Goal: Task Accomplishment & Management: Use online tool/utility

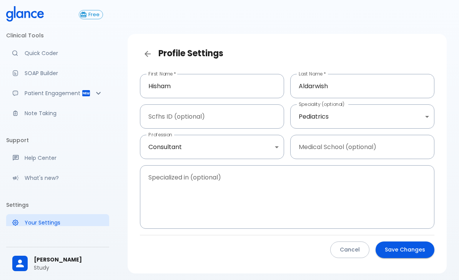
click at [30, 52] on p "Quick Coder" at bounding box center [64, 53] width 79 height 8
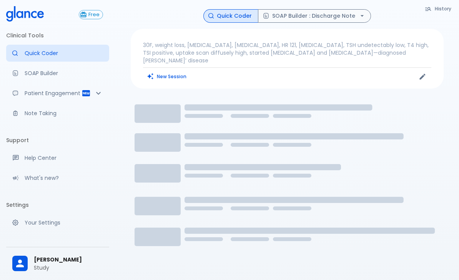
click at [31, 227] on link "Your Settings" at bounding box center [57, 222] width 103 height 17
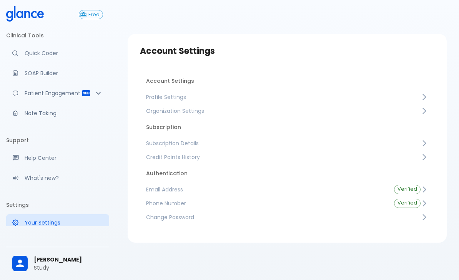
click at [409, 99] on span "Profile Settings" at bounding box center [283, 97] width 275 height 8
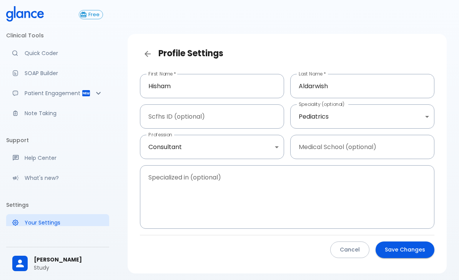
click at [406, 115] on body "↧ pull to refresh ↧ Free Clinical Tools Quick Coder SOAP Builder Patient Engage…" at bounding box center [229, 153] width 459 height 307
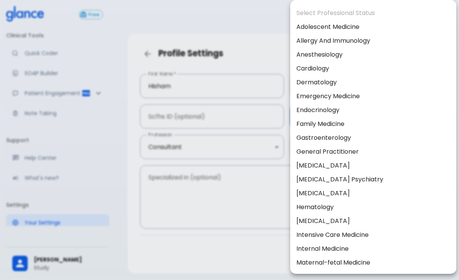
click at [341, 124] on li "Family Medicine" at bounding box center [374, 124] width 166 height 14
type input "Family Medicine"
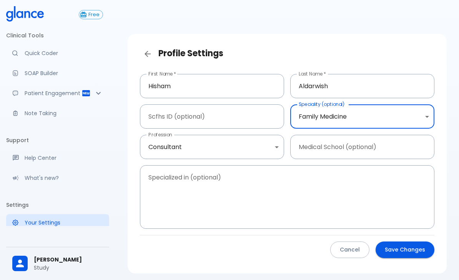
click at [411, 249] on button "Save Changes" at bounding box center [405, 249] width 59 height 17
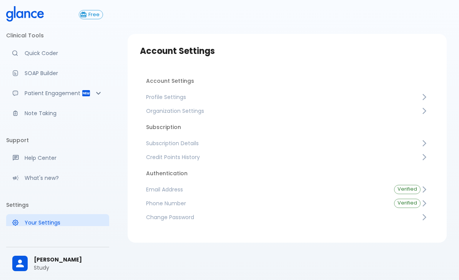
click at [33, 58] on link "Quick Coder" at bounding box center [57, 53] width 103 height 17
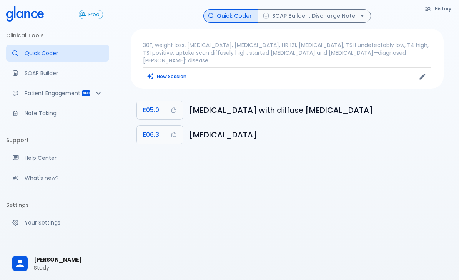
click at [50, 58] on link "Quick Coder" at bounding box center [57, 53] width 103 height 17
click at [32, 77] on link "SOAP Builder" at bounding box center [57, 73] width 103 height 17
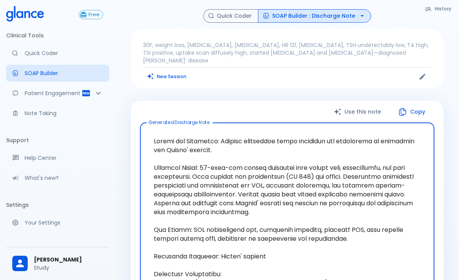
click at [36, 59] on link "Quick Coder" at bounding box center [57, 53] width 103 height 17
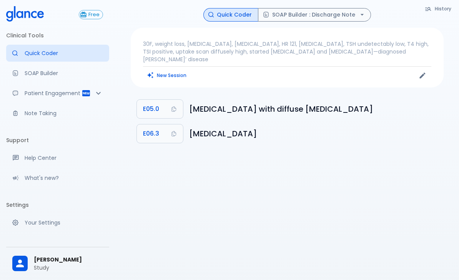
scroll to position [2, 0]
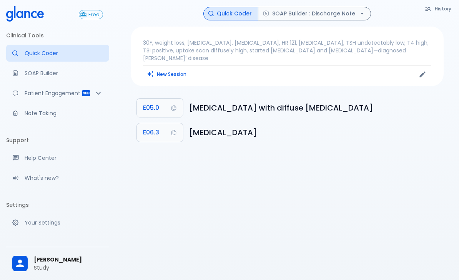
click at [37, 100] on div "Patient Engagement" at bounding box center [57, 93] width 103 height 17
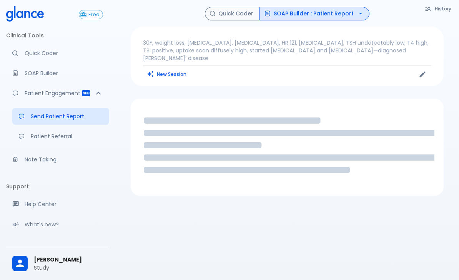
click at [38, 51] on p "Quick Coder" at bounding box center [64, 53] width 79 height 8
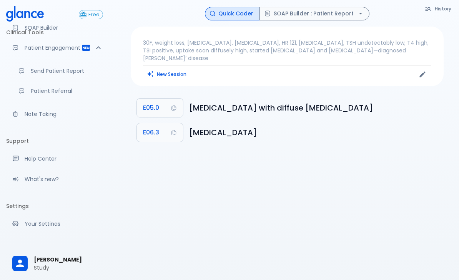
scroll to position [45, 0]
click at [31, 225] on p "Your Settings" at bounding box center [64, 224] width 79 height 8
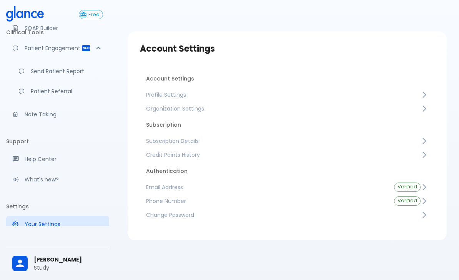
click at [421, 95] on icon at bounding box center [425, 95] width 8 height 8
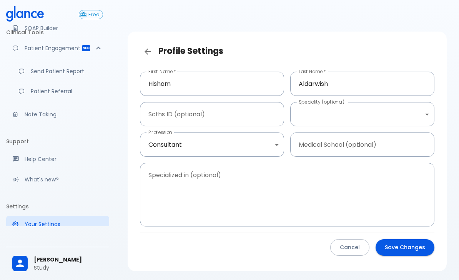
click at [384, 111] on body "↧ pull to refresh ↧ Free Clinical Tools Quick Coder SOAP Builder Patient Engage…" at bounding box center [229, 151] width 459 height 307
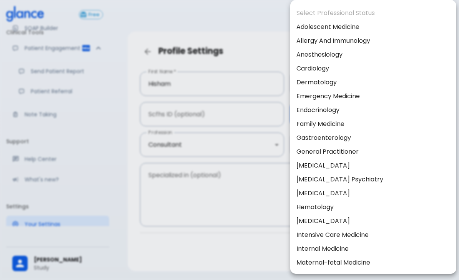
click at [269, 52] on div at bounding box center [229, 140] width 459 height 280
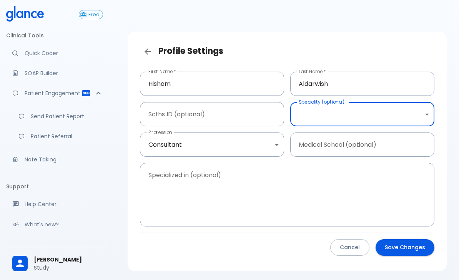
click at [30, 58] on link "Quick Coder" at bounding box center [57, 53] width 103 height 17
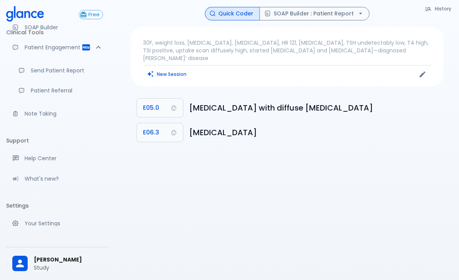
scroll to position [45, 0]
click at [32, 229] on link "Your Settings" at bounding box center [57, 224] width 103 height 17
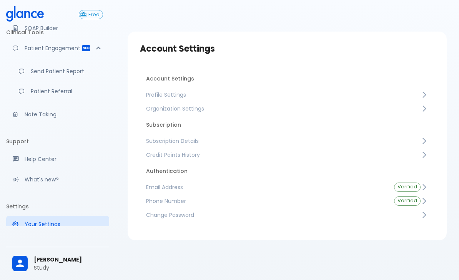
click at [418, 94] on span "Profile Settings" at bounding box center [283, 95] width 275 height 8
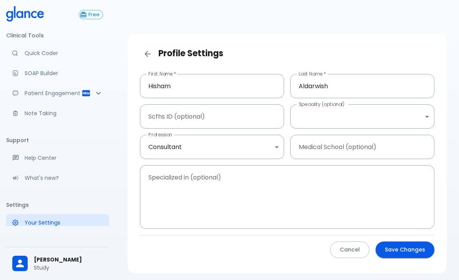
click at [371, 117] on body "↧ pull to refresh ↧ Free Clinical Tools Quick Coder SOAP Builder Patient Engage…" at bounding box center [229, 153] width 459 height 307
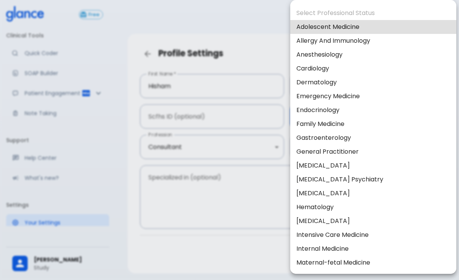
click at [396, 12] on ul "Select Professional Status Adolescent Medicine Allergy And Immunology Anesthesi…" at bounding box center [374, 276] width 166 height 546
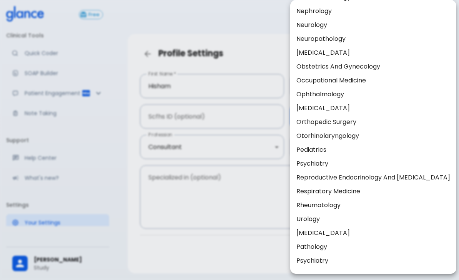
scroll to position [279, 0]
click at [270, 262] on div at bounding box center [229, 140] width 459 height 280
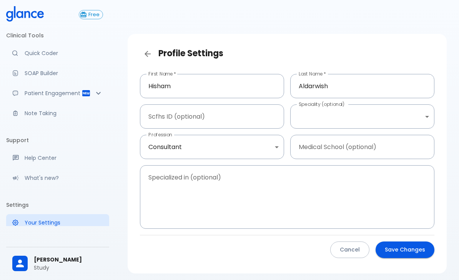
click at [45, 59] on link "Quick Coder" at bounding box center [57, 53] width 103 height 17
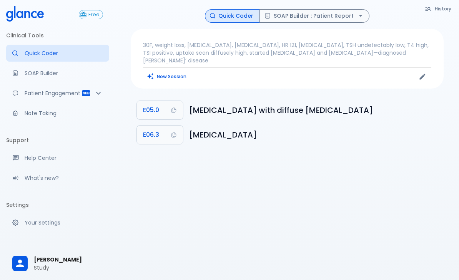
click at [37, 77] on link "SOAP Builder" at bounding box center [57, 73] width 103 height 17
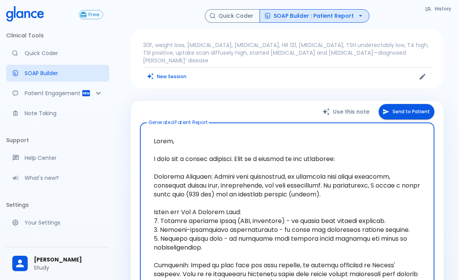
click at [165, 71] on button "New Session" at bounding box center [167, 76] width 48 height 11
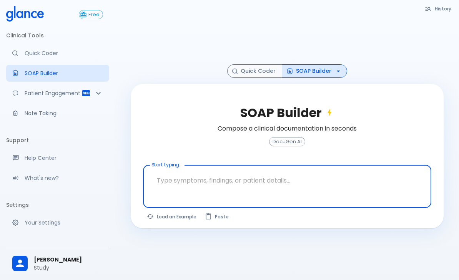
scroll to position [18, 0]
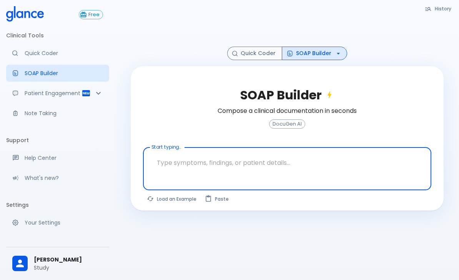
click at [170, 204] on button "Load an Example" at bounding box center [172, 198] width 58 height 11
type textarea "62M, HTN, acute tearing [MEDICAL_DATA] to back, BP 170/95, asymmetric pulses, C…"
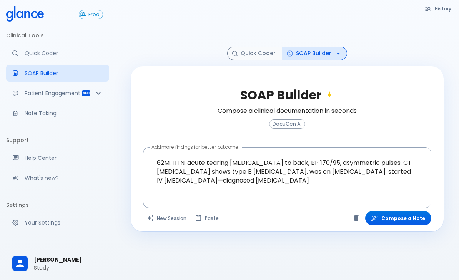
click at [224, 180] on textarea "62M, HTN, acute tearing [MEDICAL_DATA] to back, BP 170/95, asymmetric pulses, C…" at bounding box center [288, 171] width 278 height 42
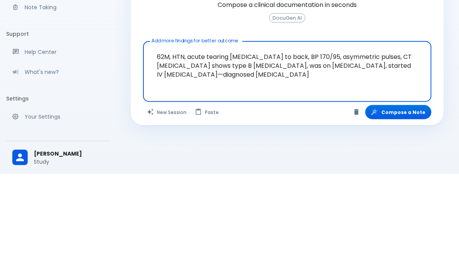
click at [230, 150] on textarea "62M, HTN, acute tearing [MEDICAL_DATA] to back, BP 170/95, asymmetric pulses, C…" at bounding box center [288, 171] width 278 height 42
click at [229, 150] on textarea "62M, HTN, acute tearing [MEDICAL_DATA] to back, BP 170/95, asymmetric pulses, C…" at bounding box center [288, 171] width 278 height 42
click at [290, 192] on div at bounding box center [288, 199] width 286 height 14
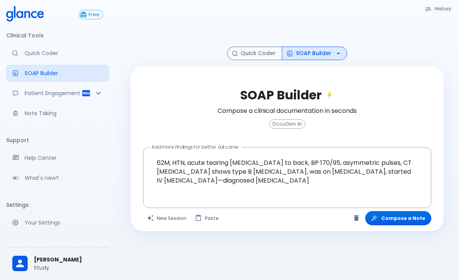
click at [403, 225] on button "Compose a Note" at bounding box center [399, 218] width 66 height 14
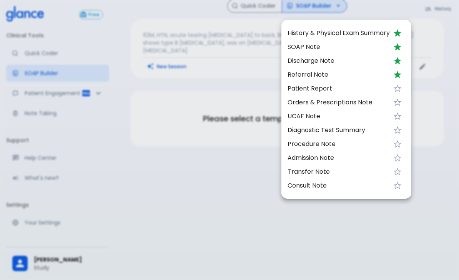
scroll to position [12, 0]
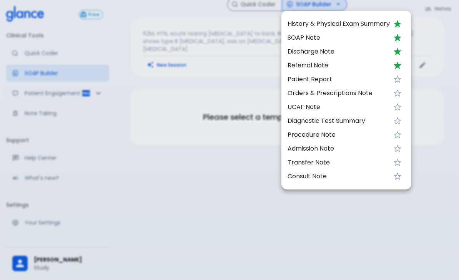
click at [302, 36] on span "SOAP Note" at bounding box center [339, 37] width 102 height 9
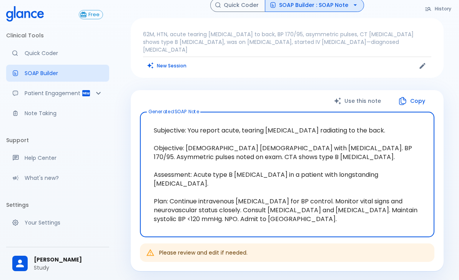
scroll to position [10, 0]
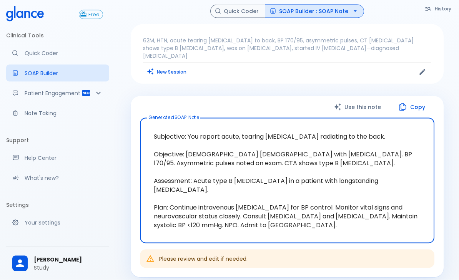
click at [332, 16] on button "SOAP Builder : SOAP Note" at bounding box center [314, 11] width 99 height 13
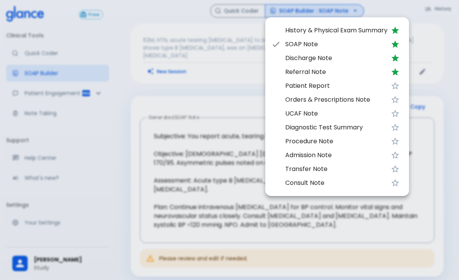
click at [307, 70] on span "Referral Note" at bounding box center [337, 71] width 102 height 9
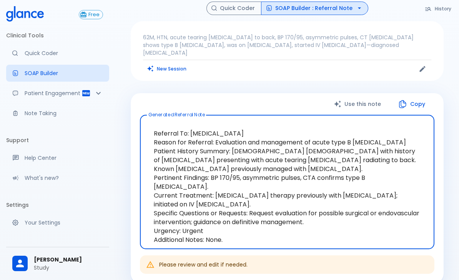
scroll to position [15, 0]
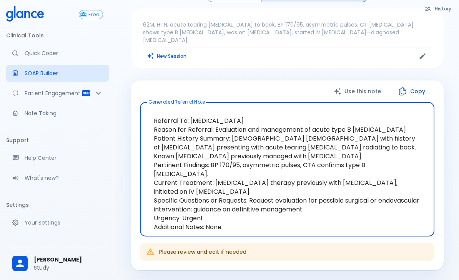
click at [75, 92] on p "Patient Engagement" at bounding box center [53, 93] width 57 height 8
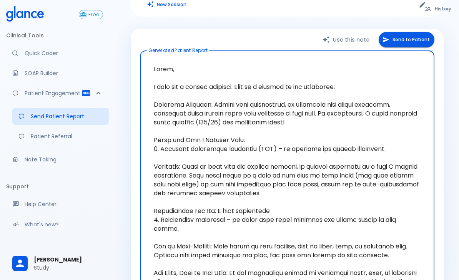
scroll to position [61, 0]
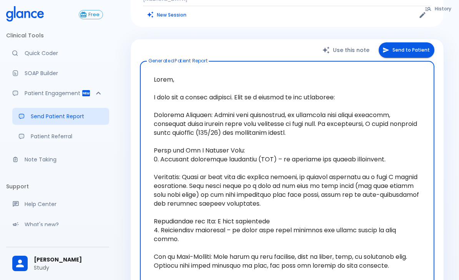
click at [412, 42] on button "Send to Patient" at bounding box center [407, 50] width 56 height 16
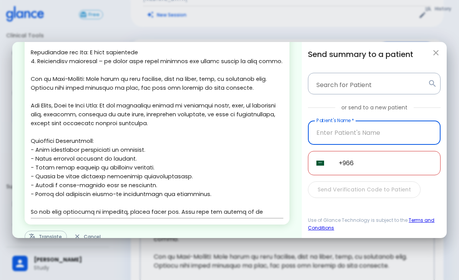
scroll to position [163, 0]
click at [46, 231] on button "Translate" at bounding box center [46, 237] width 42 height 12
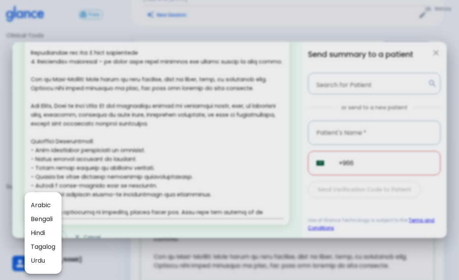
click at [35, 203] on span "Arabic" at bounding box center [43, 204] width 25 height 9
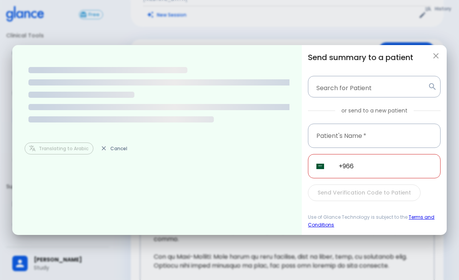
scroll to position [0, 0]
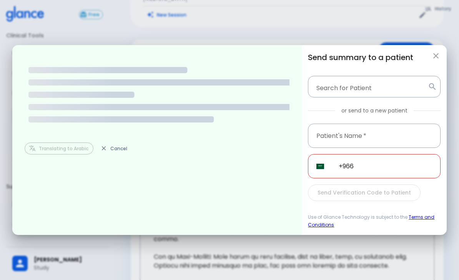
click at [396, 164] on input "+966" at bounding box center [386, 166] width 110 height 24
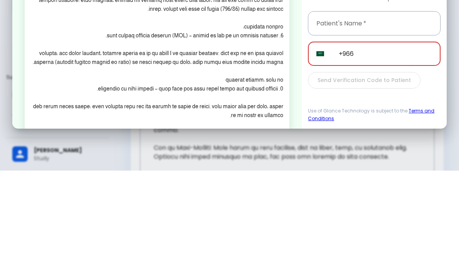
scroll to position [171, 0]
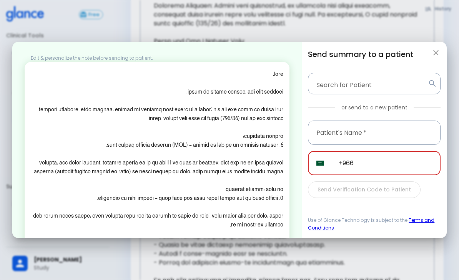
click at [99, 157] on textarea at bounding box center [157, 211] width 253 height 283
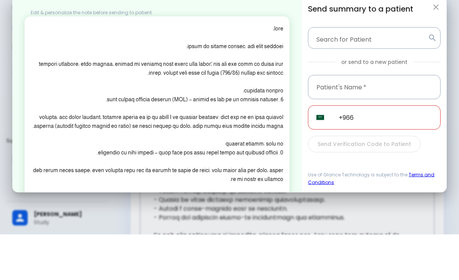
scroll to position [216, 0]
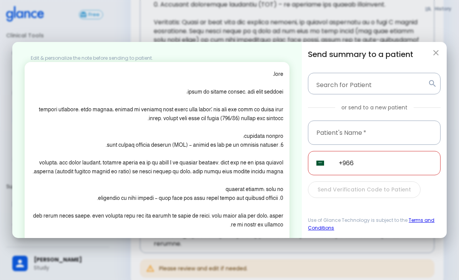
click at [436, 48] on icon "button" at bounding box center [436, 52] width 9 height 9
type textarea "Hello, I wish you a speedy recovery. This is a summary of the encounter: Clinic…"
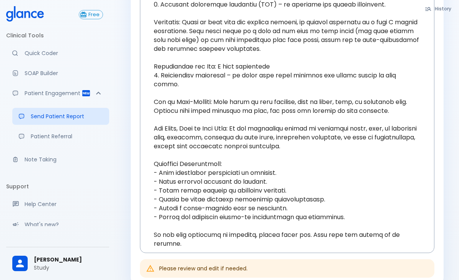
click at [45, 159] on p "Note Taking" at bounding box center [64, 159] width 79 height 8
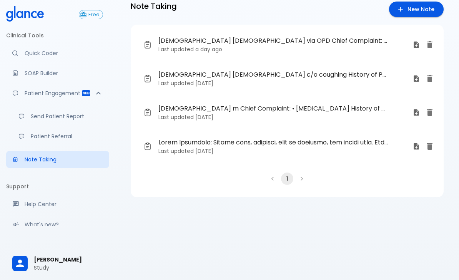
scroll to position [20, 0]
click at [214, 79] on time "[DATE]" at bounding box center [204, 83] width 18 height 8
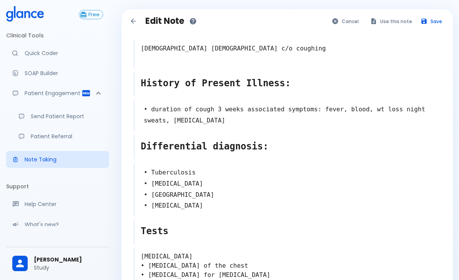
click at [392, 17] on button "Use this note" at bounding box center [392, 21] width 50 height 11
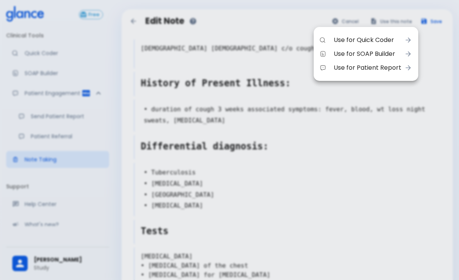
click at [364, 48] on li "Use for SOAP Builder" at bounding box center [366, 54] width 105 height 14
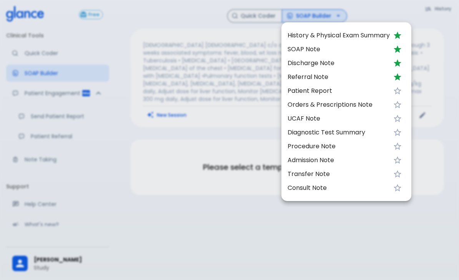
click at [327, 61] on span "Discharge Note" at bounding box center [339, 62] width 102 height 9
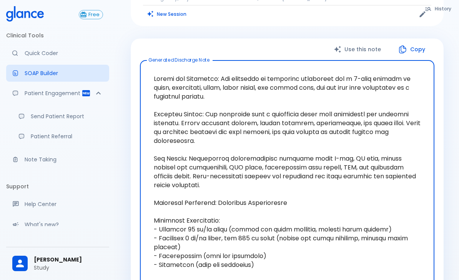
scroll to position [130, 0]
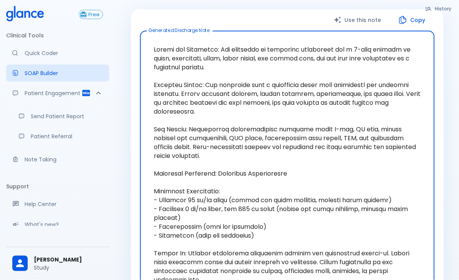
click at [412, 12] on button "Copy" at bounding box center [413, 20] width 44 height 16
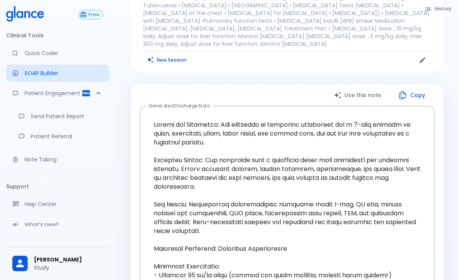
scroll to position [50, 0]
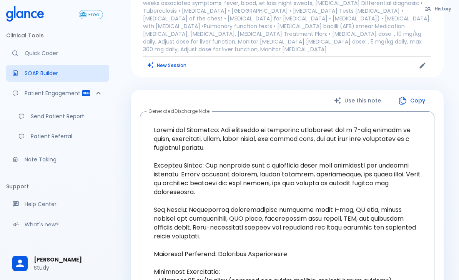
click at [45, 51] on p "Quick Coder" at bounding box center [64, 53] width 79 height 8
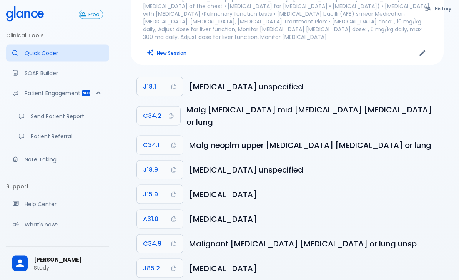
scroll to position [65, 0]
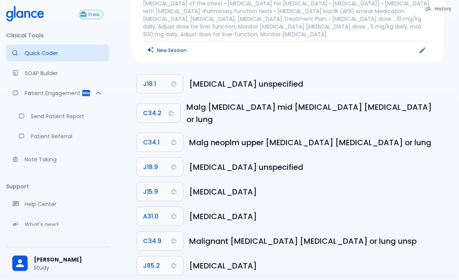
click at [165, 77] on button "J18.1" at bounding box center [160, 84] width 46 height 18
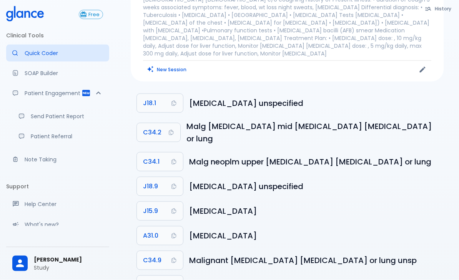
scroll to position [40, 0]
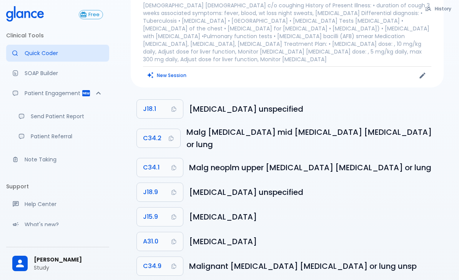
click at [177, 102] on button "J18.1" at bounding box center [160, 109] width 46 height 18
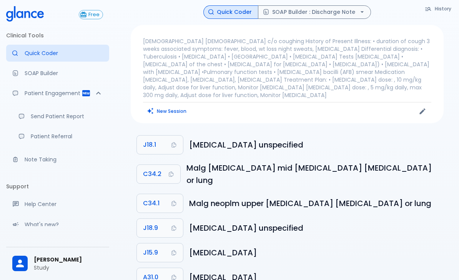
scroll to position [0, 0]
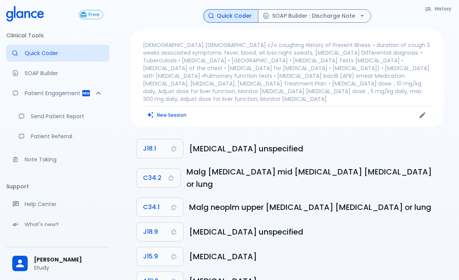
click at [342, 20] on button "SOAP Builder : Discharge Note" at bounding box center [314, 15] width 113 height 13
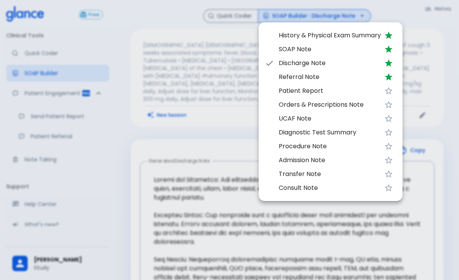
click at [203, 139] on div at bounding box center [229, 140] width 459 height 280
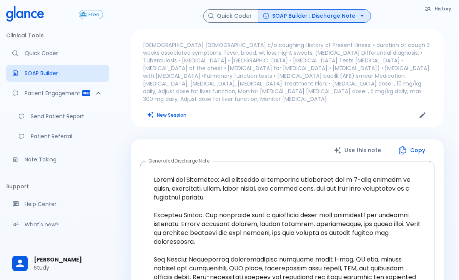
click at [173, 109] on button "New Session" at bounding box center [167, 114] width 48 height 11
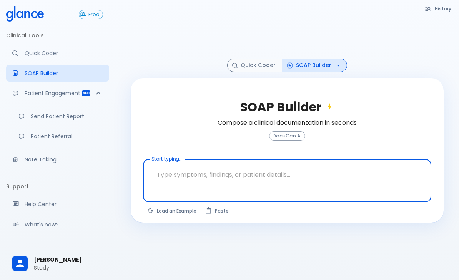
scroll to position [18, 0]
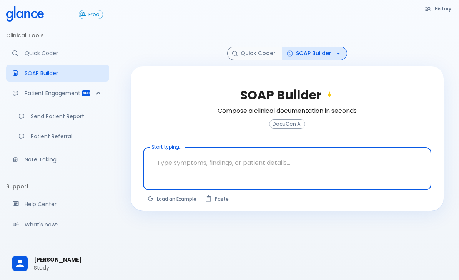
click at [179, 204] on button "Load an Example" at bounding box center [172, 198] width 58 height 11
type textarea "62M, HTN, acute tearing [MEDICAL_DATA] to back, BP 170/95, asymmetric pulses, C…"
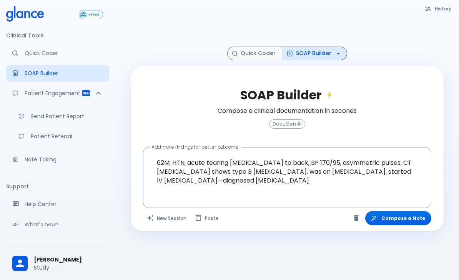
click at [409, 222] on button "Compose a Note" at bounding box center [399, 218] width 66 height 14
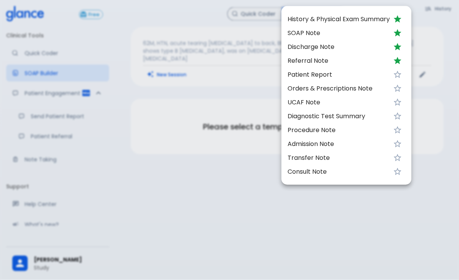
scroll to position [0, 0]
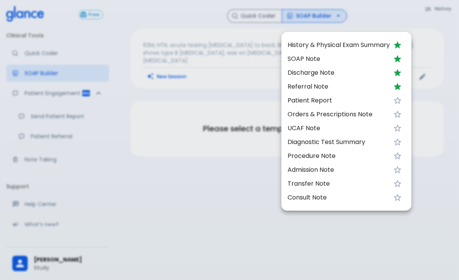
click at [344, 101] on span "Patient Report" at bounding box center [339, 100] width 102 height 9
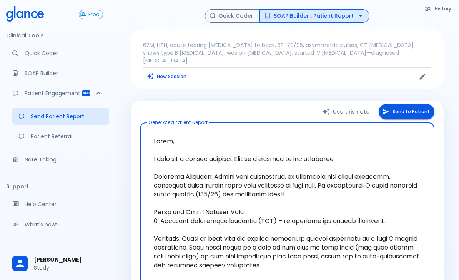
scroll to position [1, 0]
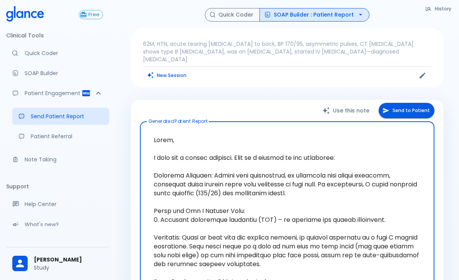
click at [399, 105] on button "Send to Patient" at bounding box center [407, 111] width 56 height 16
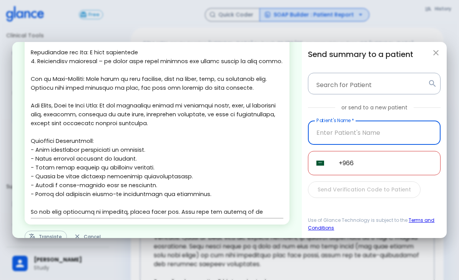
scroll to position [163, 0]
click at [42, 231] on button "Translate" at bounding box center [46, 237] width 42 height 12
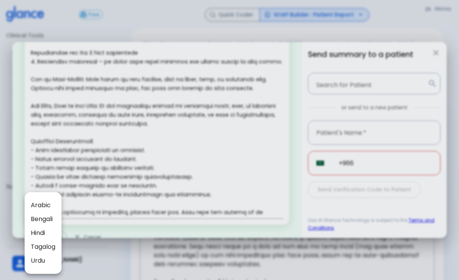
click at [198, 127] on div at bounding box center [229, 140] width 459 height 280
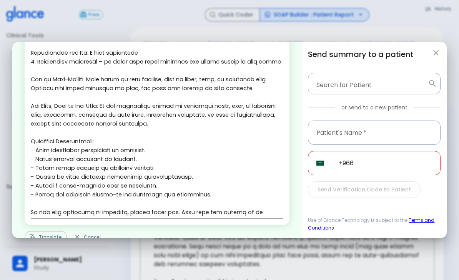
click at [396, 76] on input "Search for Patient" at bounding box center [369, 83] width 114 height 15
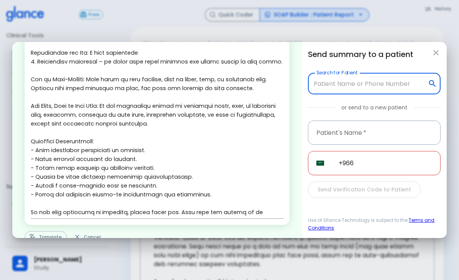
scroll to position [1, 0]
click at [435, 48] on icon "button" at bounding box center [436, 52] width 9 height 9
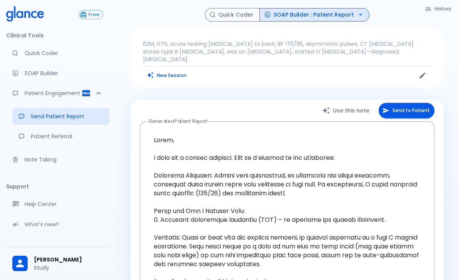
click at [325, 12] on button "SOAP Builder : Patient Report" at bounding box center [315, 14] width 110 height 13
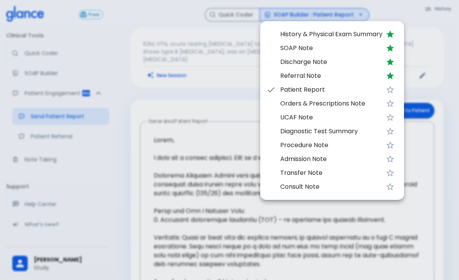
click at [295, 44] on span "SOAP Note" at bounding box center [332, 47] width 102 height 9
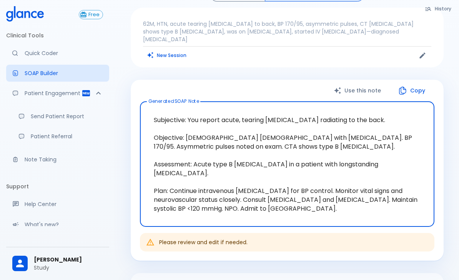
scroll to position [27, 0]
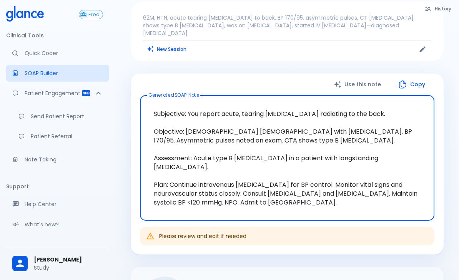
click at [40, 160] on p "Note Taking" at bounding box center [64, 159] width 79 height 8
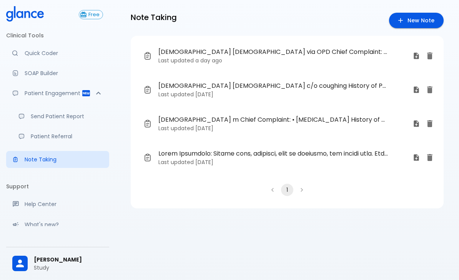
scroll to position [6, 0]
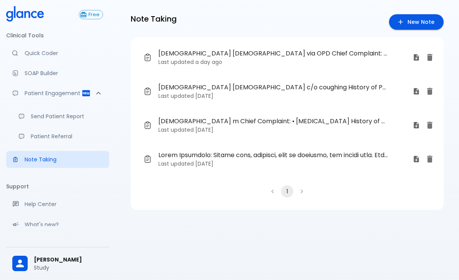
click at [228, 56] on span "[DEMOGRAPHIC_DATA] [DEMOGRAPHIC_DATA] via OPD Chief Complaint: • coughing • Sor…" at bounding box center [274, 53] width 230 height 9
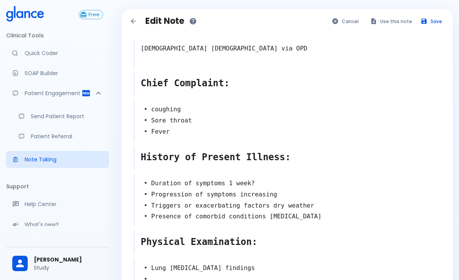
click at [391, 23] on button "Use this note" at bounding box center [392, 21] width 50 height 11
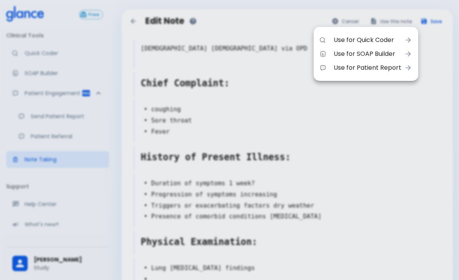
click at [366, 40] on span "Use for Quick Coder" at bounding box center [368, 39] width 68 height 9
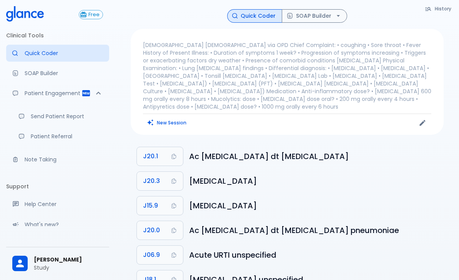
click at [307, 17] on button "SOAP Builder" at bounding box center [314, 15] width 65 height 13
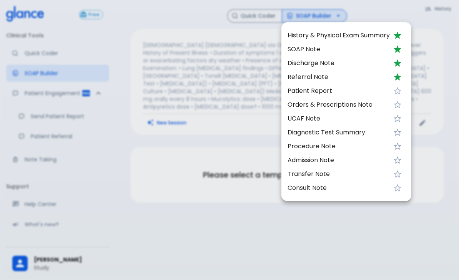
click at [317, 51] on span "SOAP Note" at bounding box center [339, 49] width 102 height 9
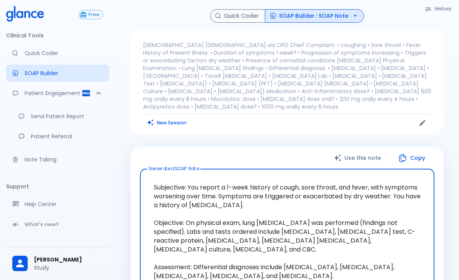
click at [52, 54] on p "Quick Coder" at bounding box center [64, 53] width 79 height 8
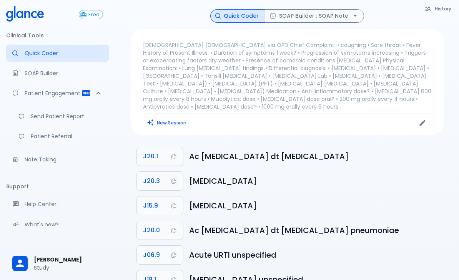
click at [358, 12] on icon "button" at bounding box center [356, 16] width 8 height 8
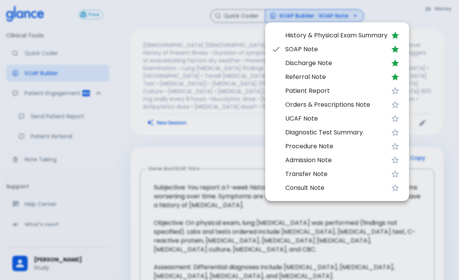
click at [369, 47] on span "SOAP Note" at bounding box center [337, 49] width 102 height 9
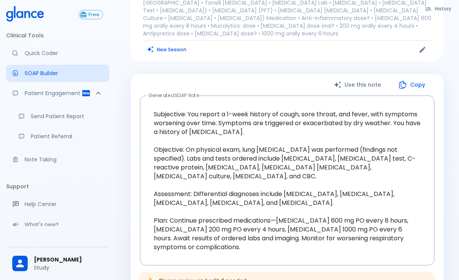
scroll to position [69, 0]
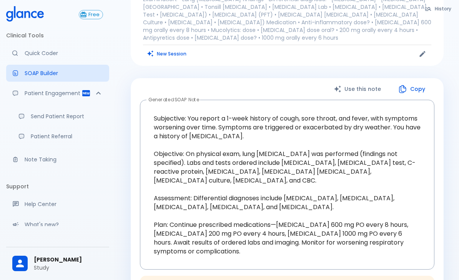
click at [411, 81] on button "Copy" at bounding box center [413, 89] width 44 height 16
click at [26, 164] on link "Note Taking" at bounding box center [57, 159] width 103 height 17
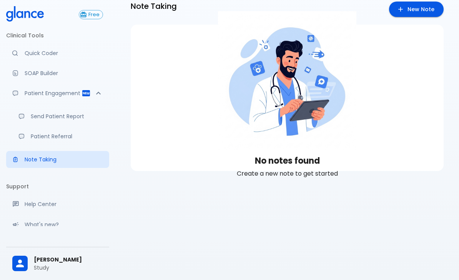
scroll to position [18, 0]
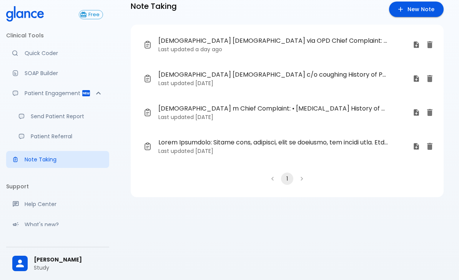
click at [195, 87] on time "[DATE]" at bounding box center [204, 83] width 18 height 8
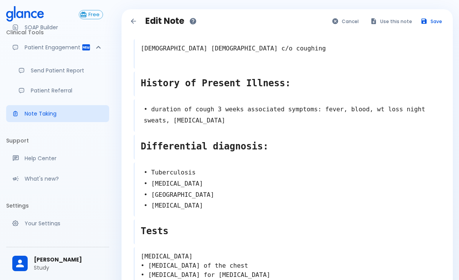
scroll to position [45, 0]
click at [43, 228] on link "Your Settings" at bounding box center [57, 224] width 103 height 17
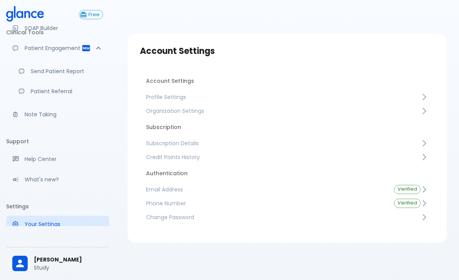
click at [424, 96] on icon at bounding box center [425, 97] width 8 height 8
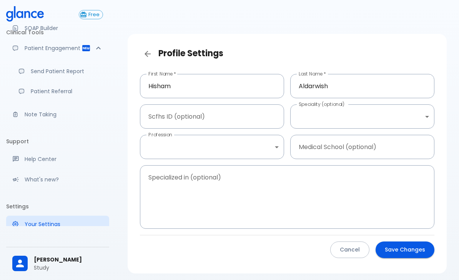
click at [408, 116] on body "↧ pull to refresh ↧ Free Clinical Tools Quick Coder SOAP Builder Patient Engage…" at bounding box center [229, 153] width 459 height 307
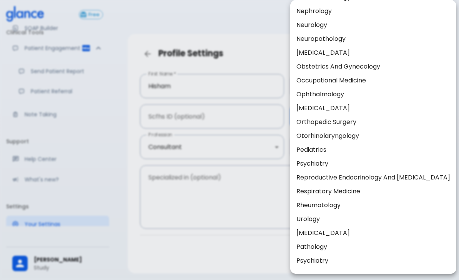
scroll to position [279, 0]
click at [256, 258] on div at bounding box center [229, 140] width 459 height 280
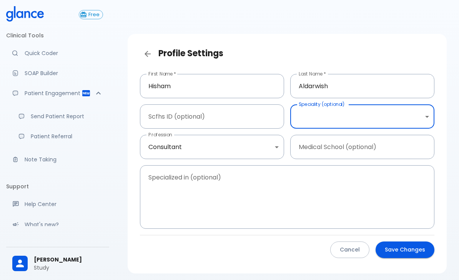
scroll to position [0, 0]
click at [31, 56] on p "Quick Coder" at bounding box center [64, 53] width 79 height 8
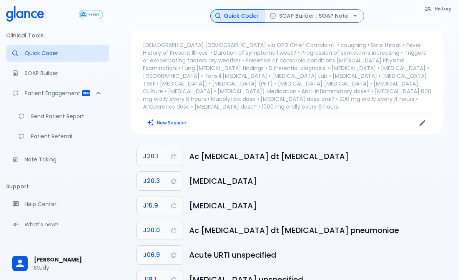
click at [162, 117] on button "New Session" at bounding box center [167, 122] width 48 height 11
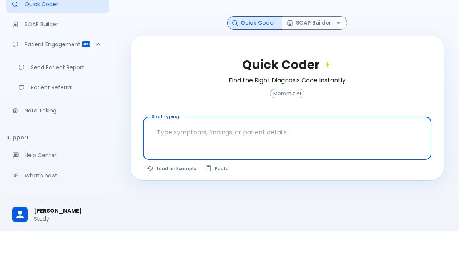
scroll to position [18, 0]
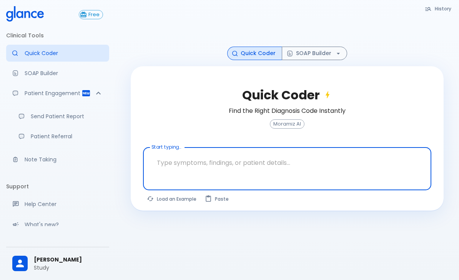
click at [173, 204] on button "Load an Example" at bounding box center [172, 198] width 58 height 11
type textarea "62M, HTN, acute tearing [MEDICAL_DATA] to back, BP 170/95, asymmetric pulses, C…"
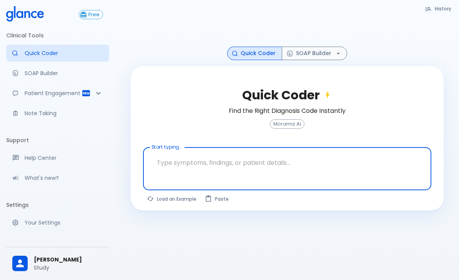
scroll to position [20, 0]
click at [159, 200] on button "Load an Example" at bounding box center [172, 198] width 58 height 11
type textarea "62M, HTN, acute tearing [MEDICAL_DATA] to back, BP 170/95, asymmetric pulses, C…"
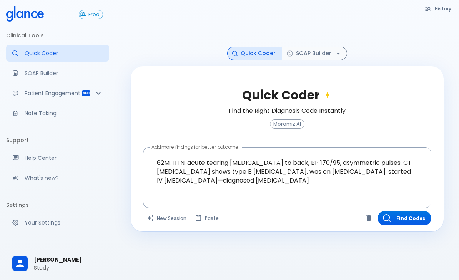
click at [269, 200] on div at bounding box center [288, 199] width 286 height 14
click at [170, 222] on button "New Session" at bounding box center [167, 218] width 48 height 14
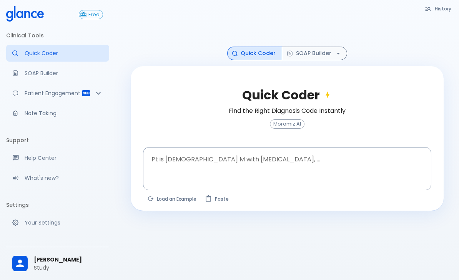
click at [244, 166] on textarea at bounding box center [288, 162] width 278 height 24
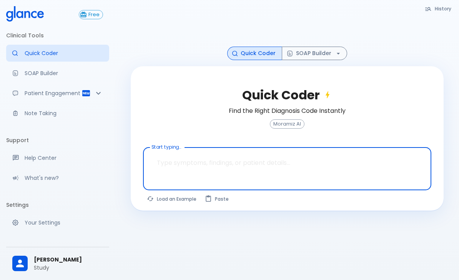
scroll to position [20, 0]
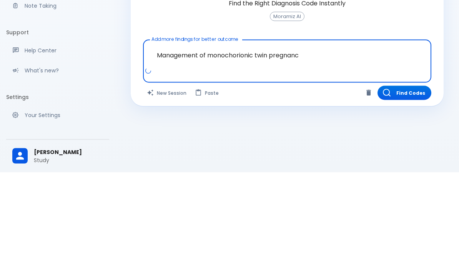
type textarea "Management of monochorionic twin pregnancy"
click at [406, 193] on button "Find Codes" at bounding box center [405, 200] width 54 height 14
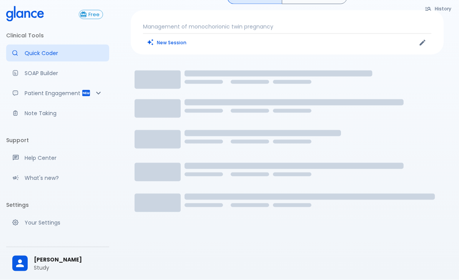
scroll to position [0, 0]
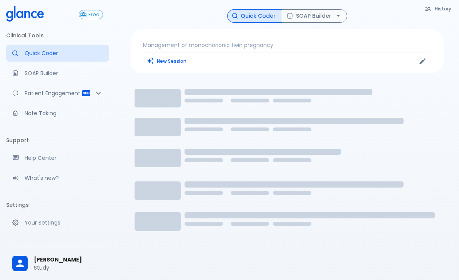
click at [381, 43] on p "Management of monochorionic twin pregnancy" at bounding box center [287, 45] width 289 height 8
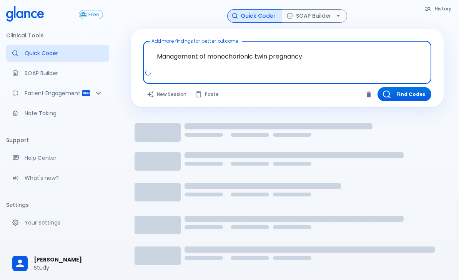
click at [408, 100] on button "Find Codes" at bounding box center [405, 94] width 54 height 14
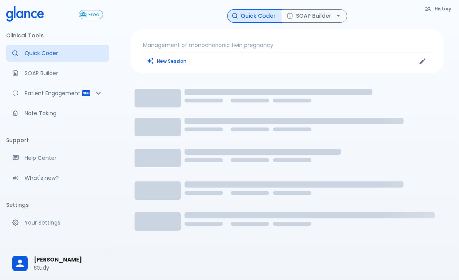
click at [368, 45] on p "Management of monochorionic twin pregnancy" at bounding box center [287, 45] width 289 height 8
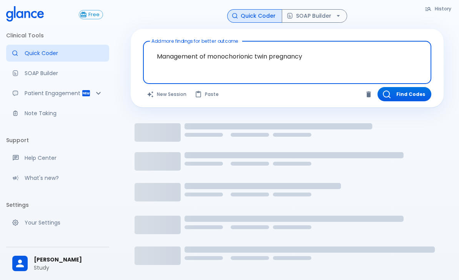
click at [406, 95] on button "Find Codes" at bounding box center [405, 94] width 54 height 14
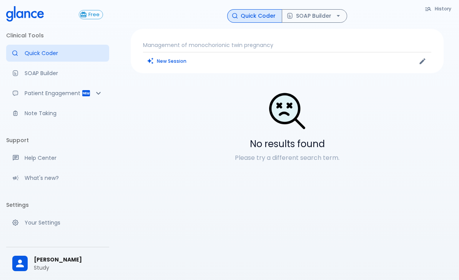
click at [363, 47] on p "Management of monochorionic twin pregnancy" at bounding box center [287, 45] width 289 height 8
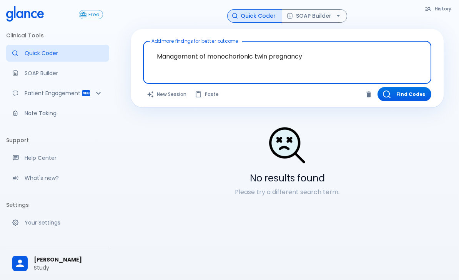
click at [202, 59] on textarea "Management of monochorionic twin pregnancy" at bounding box center [288, 56] width 278 height 24
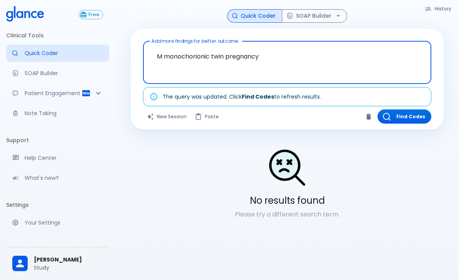
type textarea "monochorionic twin pregnancy"
click at [401, 119] on button "Find Codes" at bounding box center [405, 116] width 54 height 14
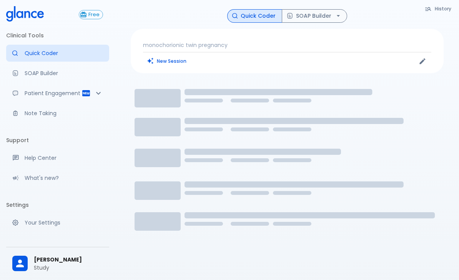
click at [160, 65] on button "New Session" at bounding box center [167, 60] width 48 height 11
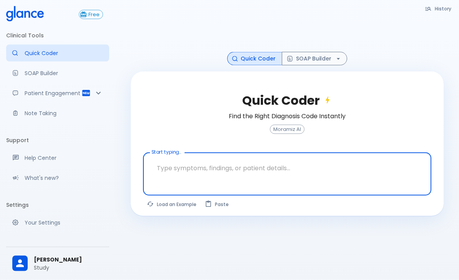
scroll to position [14, 0]
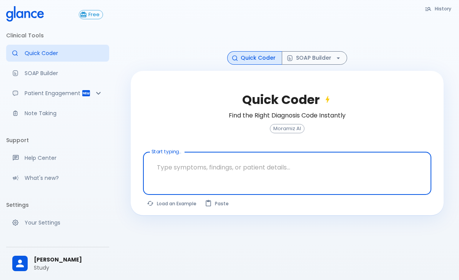
click at [360, 178] on textarea at bounding box center [288, 167] width 278 height 24
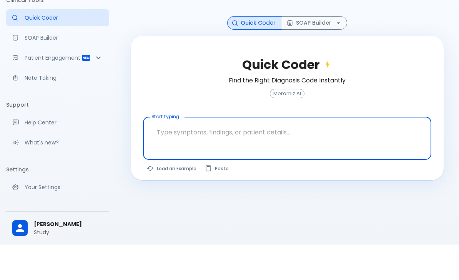
scroll to position [18, 0]
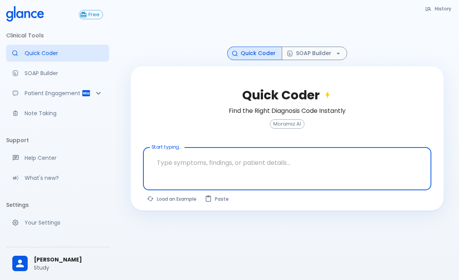
click at [335, 57] on icon "button" at bounding box center [339, 54] width 8 height 8
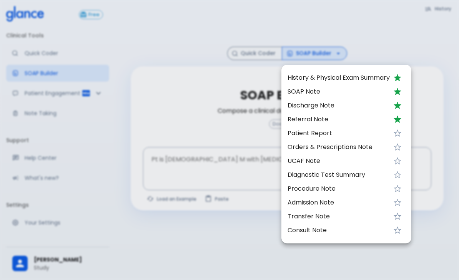
click at [126, 235] on div at bounding box center [229, 140] width 459 height 280
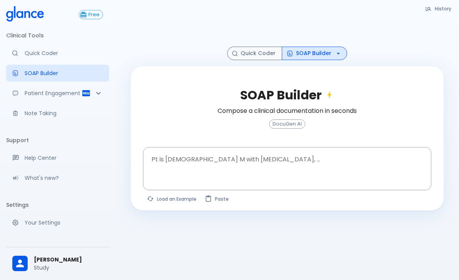
click at [163, 234] on div "History Quick Coder SOAP Builder SOAP Builder Compose a clinical documentation …" at bounding box center [287, 131] width 344 height 298
click at [43, 226] on p "Your Settings" at bounding box center [64, 223] width 79 height 8
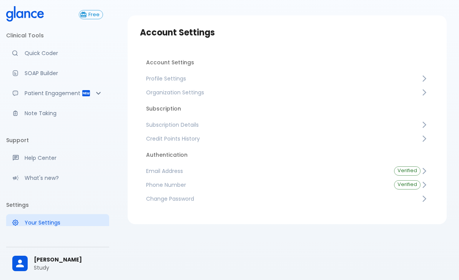
click at [419, 77] on span "Profile Settings" at bounding box center [283, 79] width 275 height 8
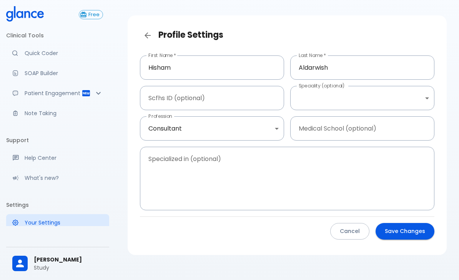
click at [403, 100] on body "↧ pull to refresh ↧ Free Clinical Tools Quick Coder SOAP Builder Patient Engage…" at bounding box center [229, 135] width 459 height 307
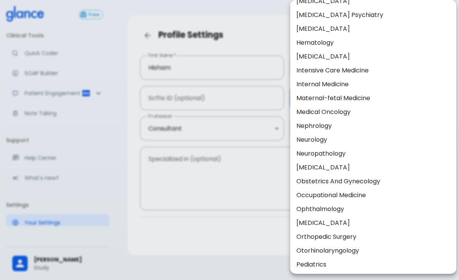
scroll to position [172, 0]
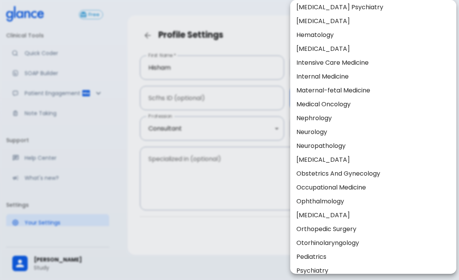
click at [368, 175] on li "Obstetrics And Gynecology" at bounding box center [374, 174] width 166 height 14
type input "Obstetrics and gynecology"
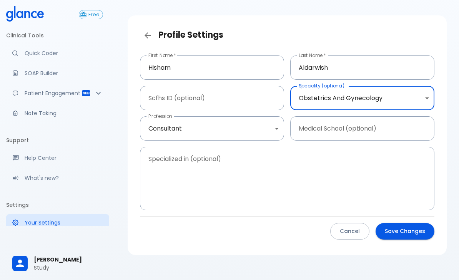
click at [405, 236] on button "Save Changes" at bounding box center [405, 231] width 59 height 17
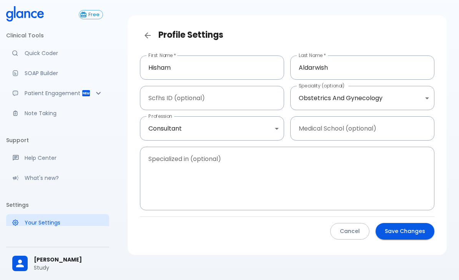
click at [409, 230] on button "Save Changes" at bounding box center [405, 231] width 59 height 17
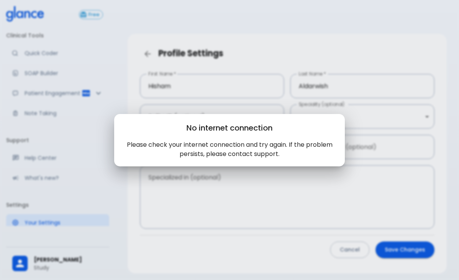
click at [409, 244] on div "No internet connection Please check your internet connection and try again. If …" at bounding box center [229, 140] width 459 height 280
click at [391, 185] on div "No internet connection Please check your internet connection and try again. If …" at bounding box center [229, 140] width 459 height 280
click at [399, 151] on div "No internet connection Please check your internet connection and try again. If …" at bounding box center [229, 140] width 459 height 280
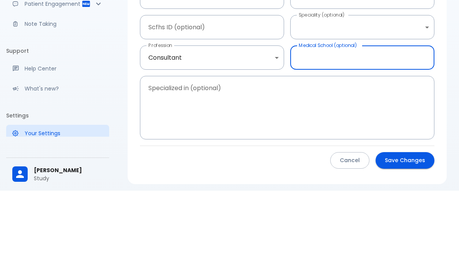
scroll to position [43, 0]
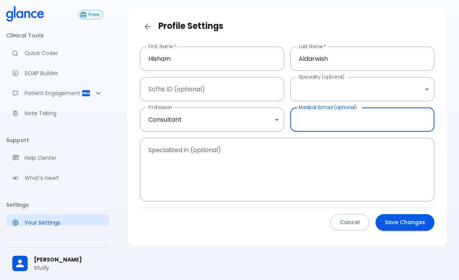
click at [48, 58] on link "Quick Coder" at bounding box center [57, 53] width 103 height 17
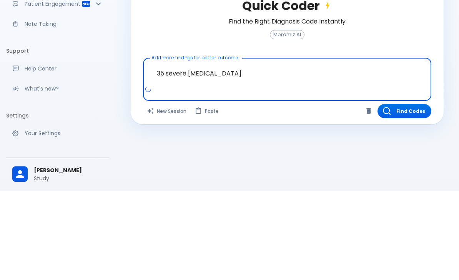
click at [165, 150] on textarea "35 severe dysmenorrhea" at bounding box center [288, 162] width 278 height 24
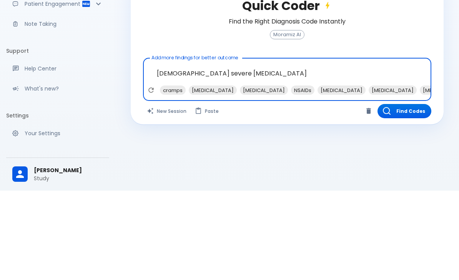
click at [299, 150] on textarea "35 yo severe dysmenorrhea" at bounding box center [288, 162] width 278 height 24
click at [184, 175] on span "endometriosis" at bounding box center [184, 179] width 48 height 9
click at [218, 175] on span "dyspareunia" at bounding box center [235, 179] width 48 height 9
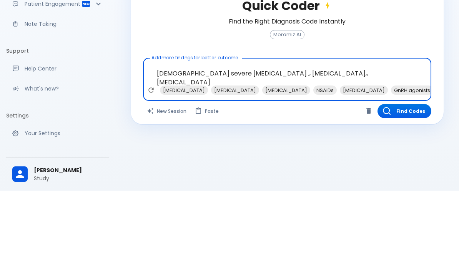
click at [182, 175] on span "pelvic pain" at bounding box center [184, 179] width 48 height 9
type textarea "[DEMOGRAPHIC_DATA] severe [MEDICAL_DATA] ,, [MEDICAL_DATA],, [MEDICAL_DATA], [M…"
click at [403, 193] on button "Find Codes" at bounding box center [405, 200] width 54 height 14
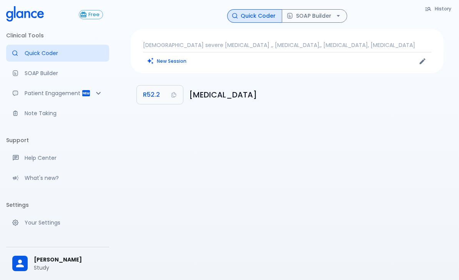
click at [319, 15] on button "SOAP Builder" at bounding box center [314, 15] width 65 height 13
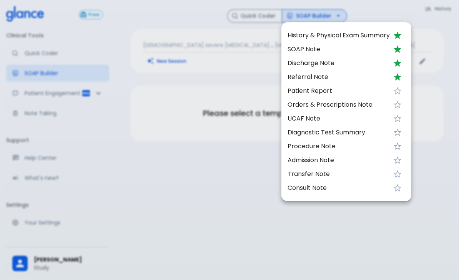
click at [310, 49] on span "SOAP Note" at bounding box center [339, 49] width 102 height 9
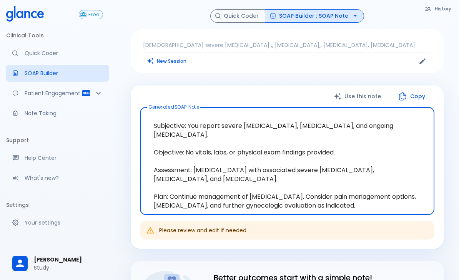
click at [323, 19] on button "SOAP Builder : SOAP Note" at bounding box center [314, 15] width 99 height 13
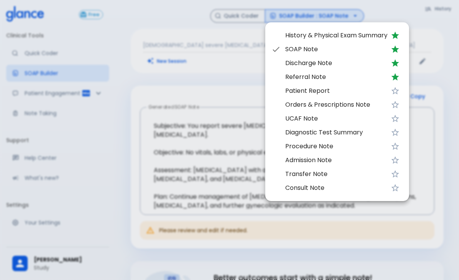
click at [306, 90] on span "Patient Report" at bounding box center [337, 90] width 102 height 9
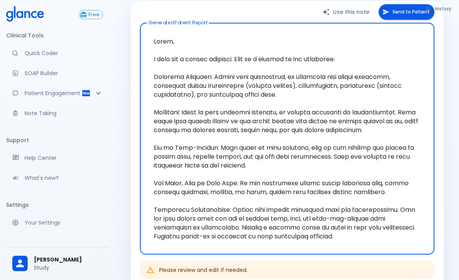
scroll to position [87, 0]
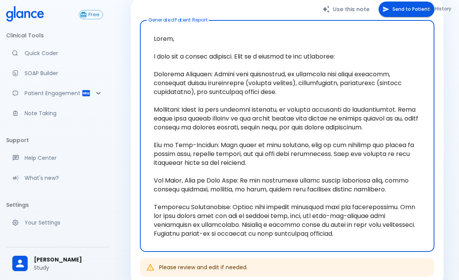
click at [404, 9] on button "Send to Patient" at bounding box center [407, 10] width 56 height 16
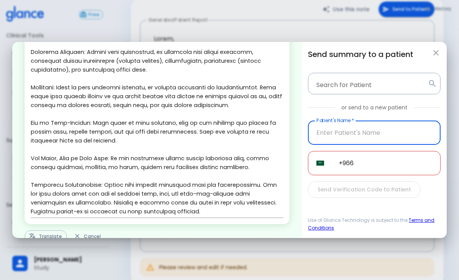
scroll to position [57, 0]
click at [46, 239] on button "Translate" at bounding box center [46, 237] width 42 height 12
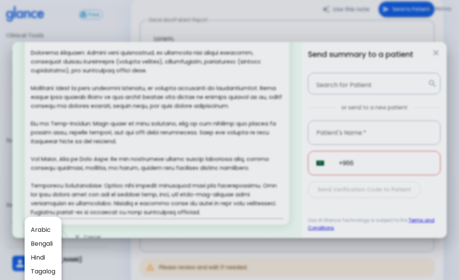
click at [157, 158] on div at bounding box center [229, 140] width 459 height 280
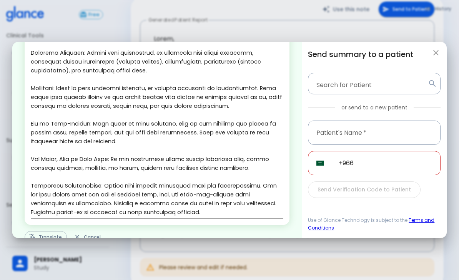
click at [177, 150] on textarea at bounding box center [157, 115] width 253 height 204
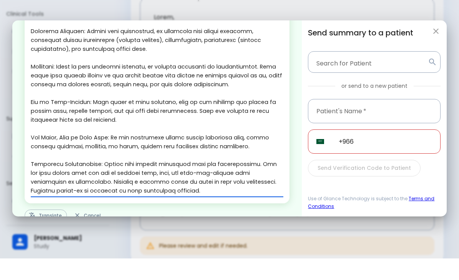
scroll to position [109, 0]
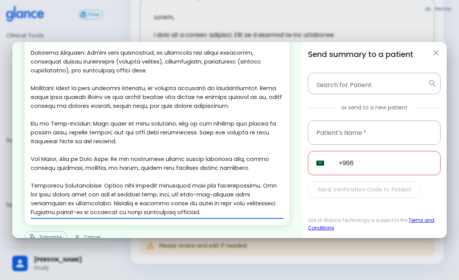
click at [433, 53] on icon "button" at bounding box center [436, 52] width 9 height 9
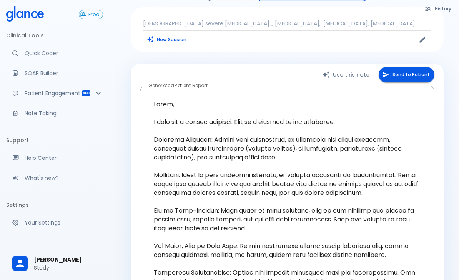
scroll to position [0, 0]
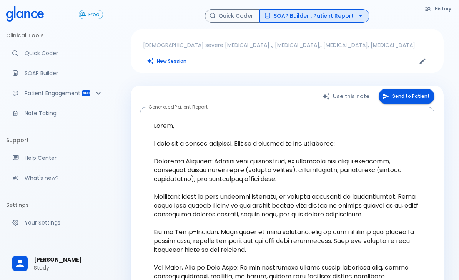
click at [334, 21] on button "SOAP Builder : Patient Report" at bounding box center [315, 15] width 110 height 13
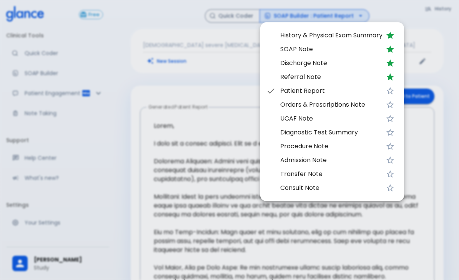
click at [314, 49] on span "SOAP Note" at bounding box center [332, 49] width 102 height 9
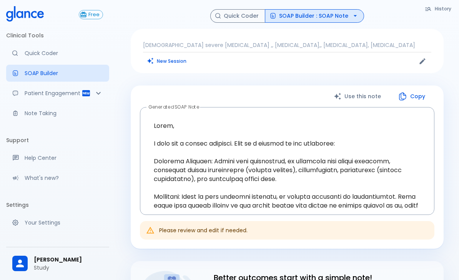
type textarea "Subjective: You report severe dysmenorrhea, dyspareunia, and ongoing pelvic pai…"
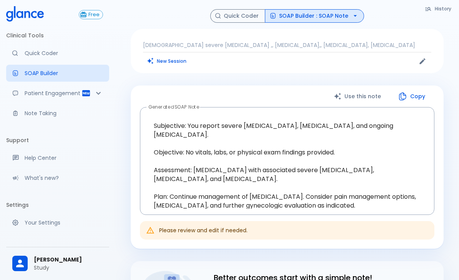
click at [337, 20] on button "SOAP Builder : SOAP Note" at bounding box center [314, 15] width 99 height 13
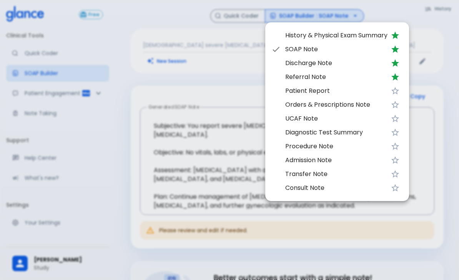
click at [336, 36] on span "History & Physical Exam Summary" at bounding box center [337, 35] width 102 height 9
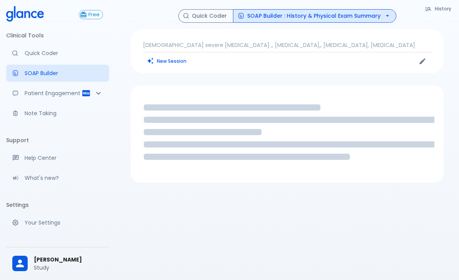
click at [322, 10] on button "SOAP Builder : History & Physical Exam Summary" at bounding box center [315, 15] width 164 height 13
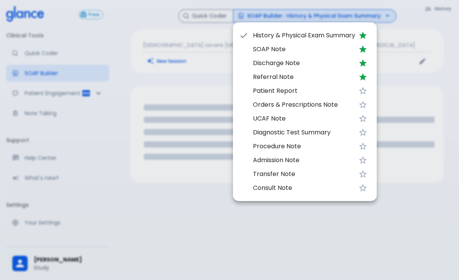
click at [297, 95] on li "Patient Report" at bounding box center [305, 91] width 144 height 14
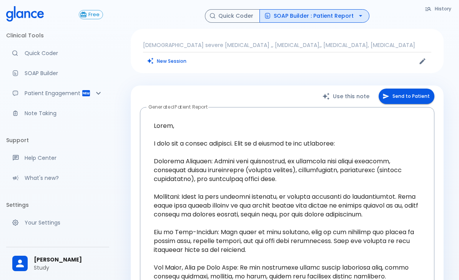
click at [333, 15] on button "SOAP Builder : Patient Report" at bounding box center [315, 15] width 110 height 13
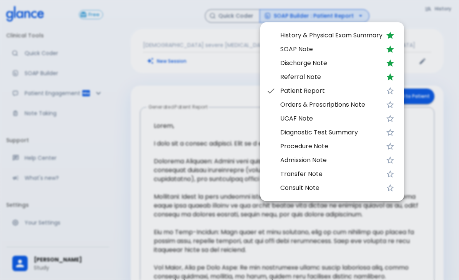
click at [307, 63] on span "Discharge Note" at bounding box center [332, 62] width 102 height 9
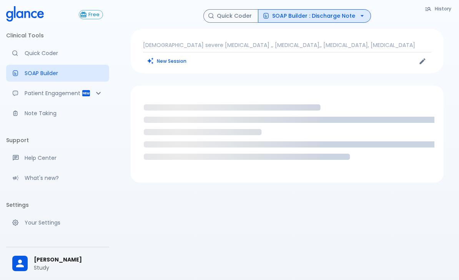
click at [412, 89] on div "Loading..." at bounding box center [287, 133] width 313 height 97
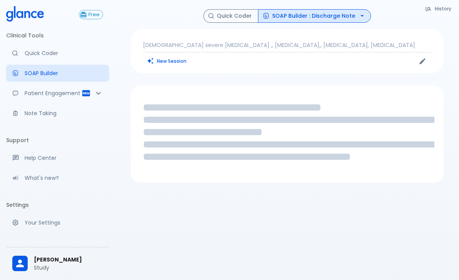
click at [40, 115] on p "Note Taking" at bounding box center [64, 113] width 79 height 8
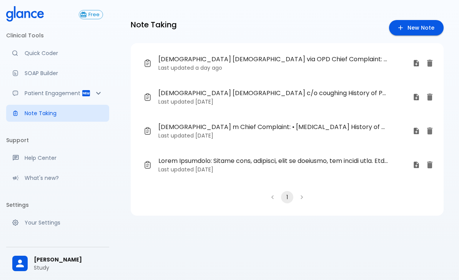
click at [192, 90] on span "34 yo male c/o coughing History of Present Illness: • duration of cough 3 weeks…" at bounding box center [274, 93] width 230 height 9
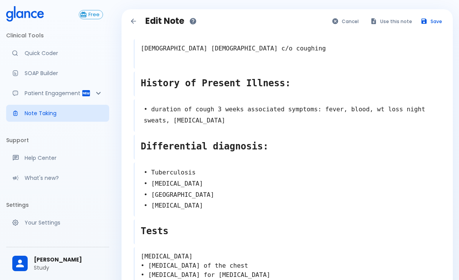
click at [397, 22] on button "Use this note" at bounding box center [392, 21] width 50 height 11
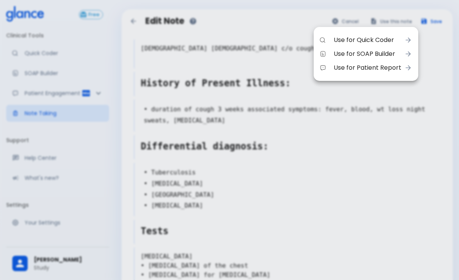
click at [418, 194] on div at bounding box center [229, 140] width 459 height 280
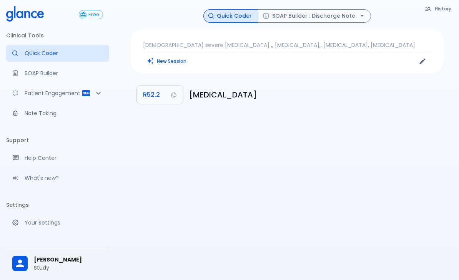
click at [163, 59] on button "New Session" at bounding box center [167, 60] width 48 height 11
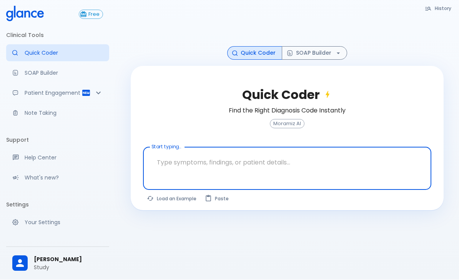
scroll to position [18, 0]
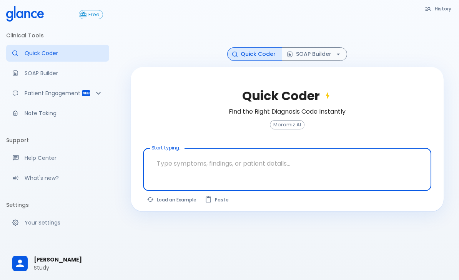
click at [166, 205] on button "Load an Example" at bounding box center [172, 199] width 58 height 11
type textarea "62M, HTN, acute tearing [MEDICAL_DATA] to back, BP 170/95, asymmetric pulses, C…"
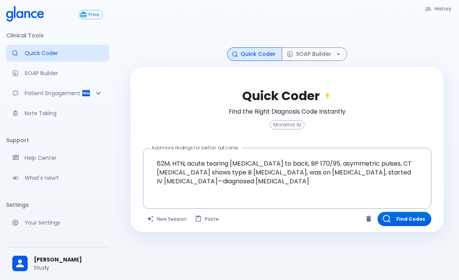
click at [458, 159] on div "History Quick Coder SOAP Builder Quick Coder Find the Right Diagnosis Code Inst…" at bounding box center [287, 131] width 344 height 298
click at [411, 223] on button "Find Codes" at bounding box center [405, 219] width 54 height 14
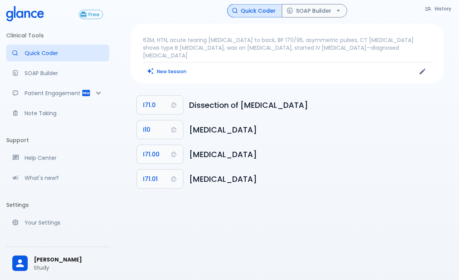
scroll to position [0, 0]
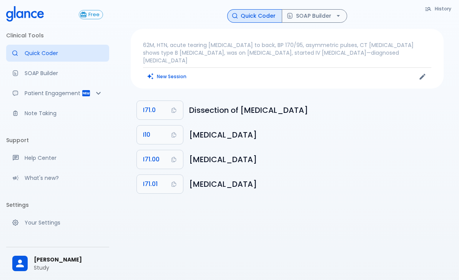
click at [319, 19] on button "SOAP Builder" at bounding box center [314, 15] width 65 height 13
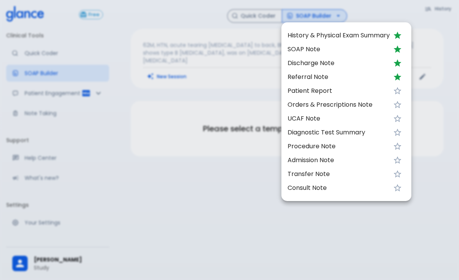
click at [257, 224] on div at bounding box center [229, 140] width 459 height 280
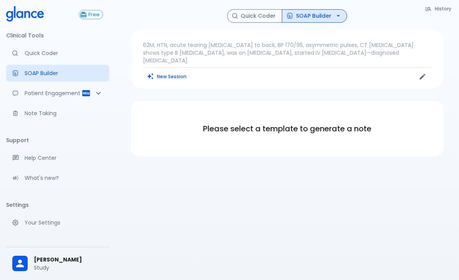
click at [305, 15] on button "SOAP Builder" at bounding box center [314, 15] width 65 height 13
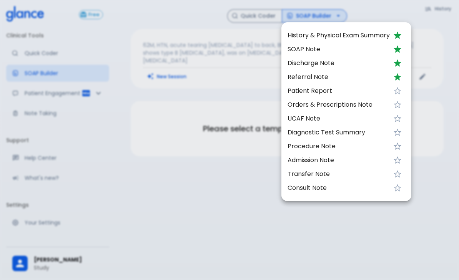
click at [287, 52] on li "SOAP Note" at bounding box center [347, 49] width 130 height 14
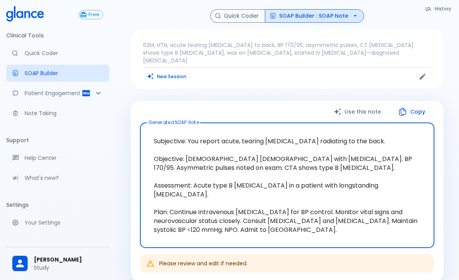
click at [304, 18] on button "SOAP Builder : SOAP Note" at bounding box center [314, 15] width 99 height 13
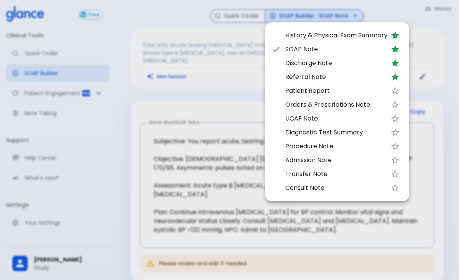
click at [184, 177] on div at bounding box center [229, 140] width 459 height 280
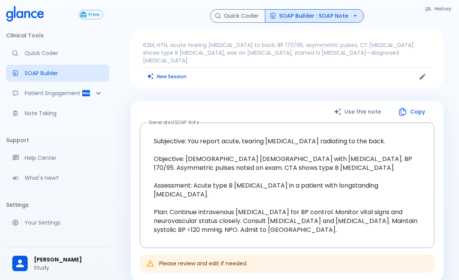
click at [307, 172] on textarea "Subjective: You report acute, tearing [MEDICAL_DATA] radiating to the back. Obj…" at bounding box center [287, 185] width 284 height 113
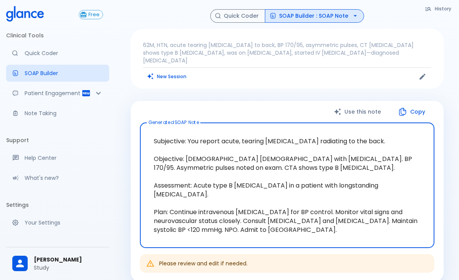
click at [56, 118] on link "Note Taking" at bounding box center [57, 113] width 103 height 17
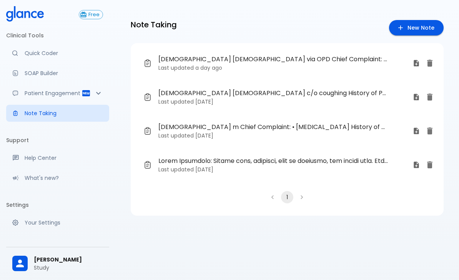
click at [200, 94] on span "[DEMOGRAPHIC_DATA] [DEMOGRAPHIC_DATA] c/o coughing History of Present Illness: …" at bounding box center [274, 93] width 230 height 9
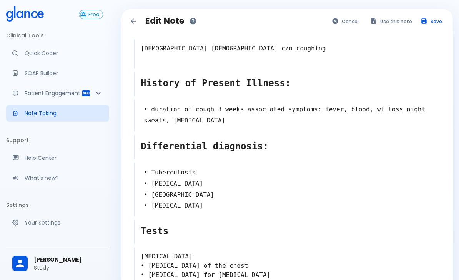
click at [392, 22] on button "Use this note" at bounding box center [392, 21] width 50 height 11
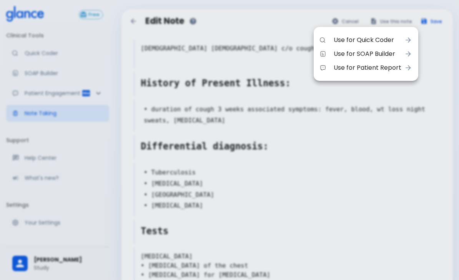
click at [358, 32] on ul "Use for Quick Coder Use for SOAP Builder Use for Patient Report" at bounding box center [366, 54] width 105 height 48
click at [356, 39] on span "Use for Quick Coder" at bounding box center [368, 39] width 68 height 9
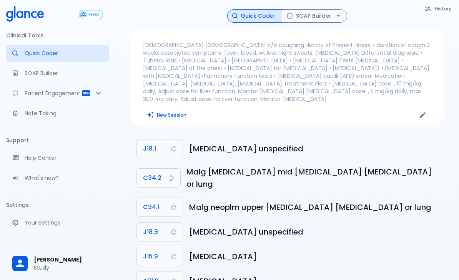
click at [311, 16] on button "SOAP Builder" at bounding box center [314, 15] width 65 height 13
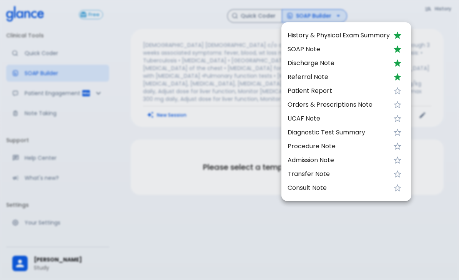
click at [312, 46] on span "SOAP Note" at bounding box center [339, 49] width 102 height 9
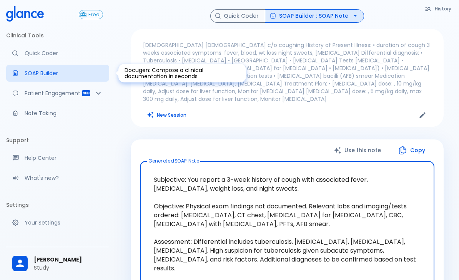
click at [41, 60] on link "Quick Coder" at bounding box center [57, 53] width 103 height 17
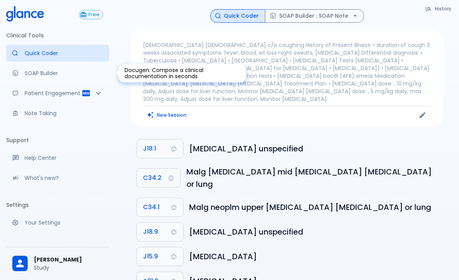
click at [169, 112] on button "New Session" at bounding box center [167, 114] width 48 height 11
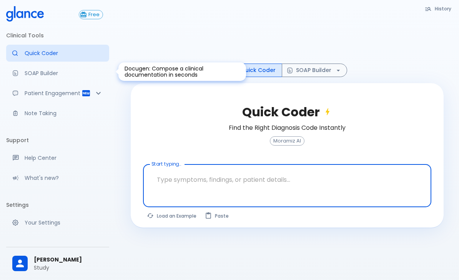
scroll to position [18, 0]
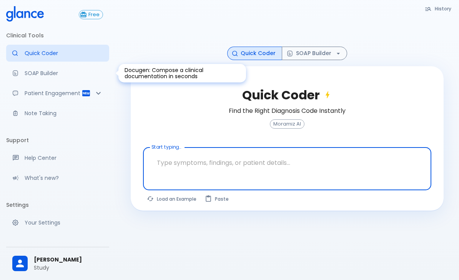
click at [189, 175] on textarea at bounding box center [288, 162] width 278 height 24
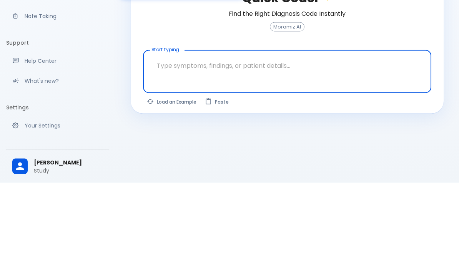
click at [165, 193] on button "Load an Example" at bounding box center [172, 198] width 58 height 11
type textarea "45F with DM2, right [MEDICAL_DATA], fever, WBC 14K, ESR 80, wound purulent, XR …"
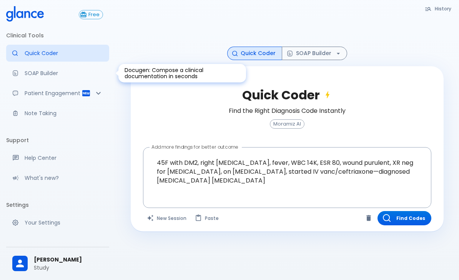
click at [408, 223] on button "Find Codes" at bounding box center [405, 218] width 54 height 14
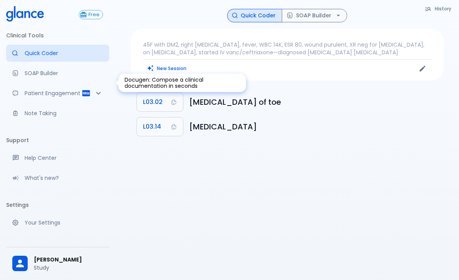
scroll to position [0, 0]
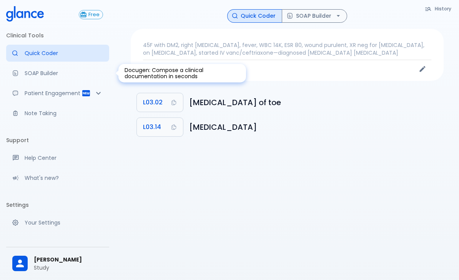
click at [313, 18] on button "SOAP Builder" at bounding box center [314, 15] width 65 height 13
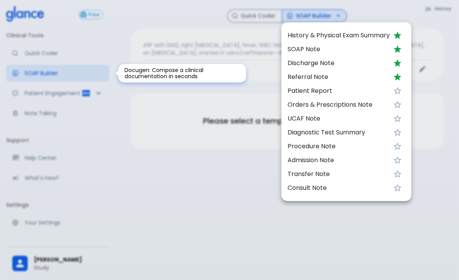
click at [312, 50] on span "SOAP Note" at bounding box center [339, 49] width 102 height 9
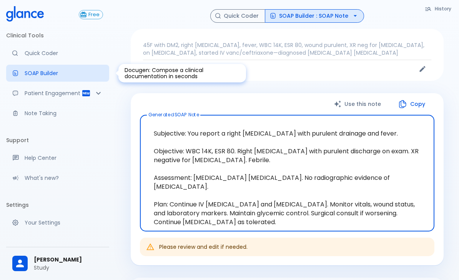
click at [337, 18] on button "SOAP Builder : SOAP Note" at bounding box center [314, 15] width 99 height 13
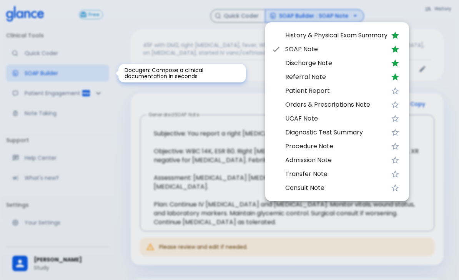
click at [306, 88] on span "Patient Report" at bounding box center [337, 90] width 102 height 9
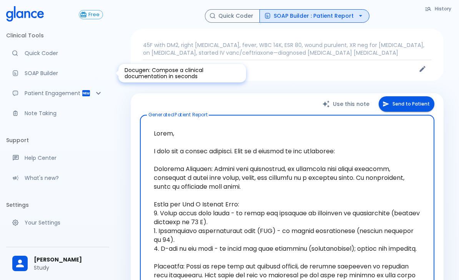
click at [409, 104] on button "Send to Patient" at bounding box center [407, 104] width 56 height 16
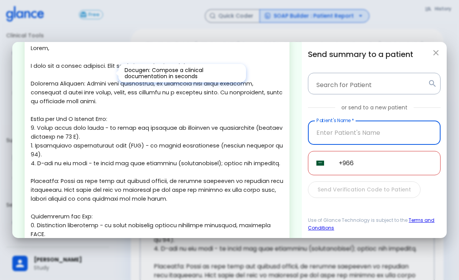
scroll to position [25, 0]
click at [434, 48] on icon "button" at bounding box center [436, 52] width 9 height 9
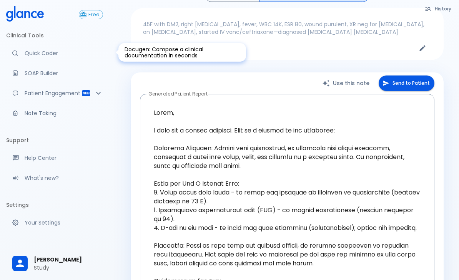
scroll to position [24, 0]
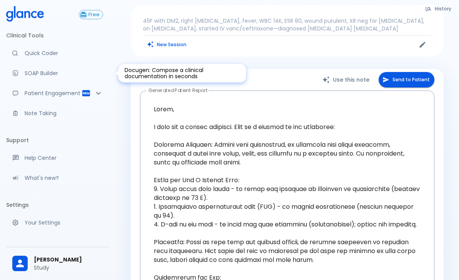
click at [37, 108] on link "Note Taking" at bounding box center [57, 113] width 103 height 17
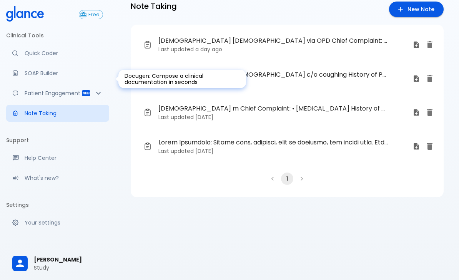
click at [322, 72] on span "[DEMOGRAPHIC_DATA] [DEMOGRAPHIC_DATA] c/o coughing History of Present Illness: …" at bounding box center [274, 74] width 230 height 9
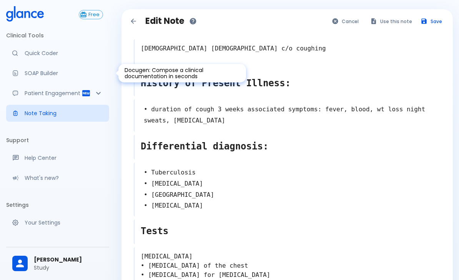
click at [394, 13] on div "Edit Note Cancel Use this note Save [DEMOGRAPHIC_DATA] [DEMOGRAPHIC_DATA] c/o c…" at bounding box center [288, 262] width 332 height 507
click at [397, 23] on button "Use this note" at bounding box center [392, 21] width 50 height 11
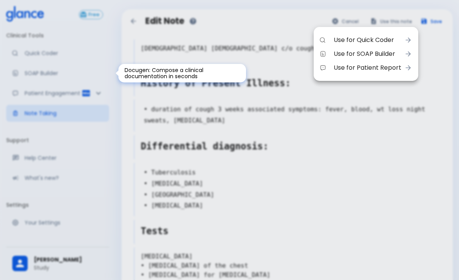
click at [284, 180] on div at bounding box center [229, 140] width 459 height 280
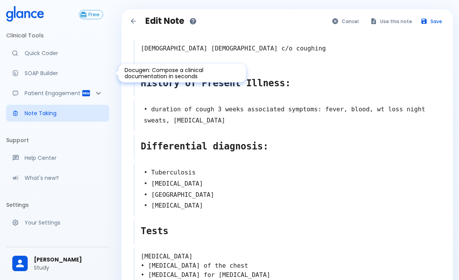
click at [401, 16] on button "Use this note" at bounding box center [392, 21] width 50 height 11
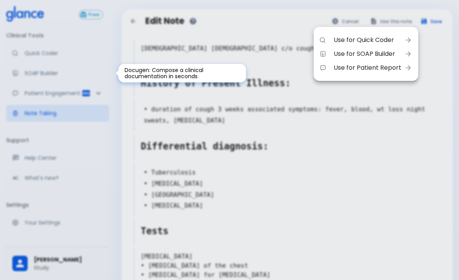
click at [381, 53] on span "Use for SOAP Builder" at bounding box center [368, 53] width 68 height 9
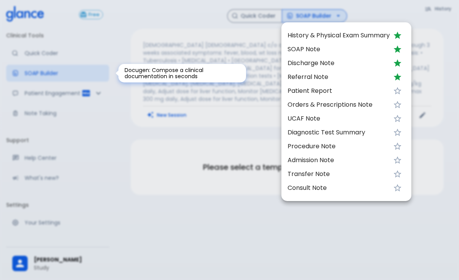
click at [330, 16] on div at bounding box center [229, 140] width 459 height 280
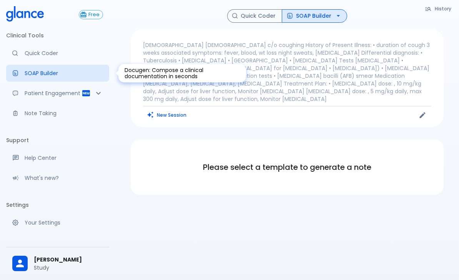
click at [321, 20] on button "SOAP Builder" at bounding box center [314, 15] width 65 height 13
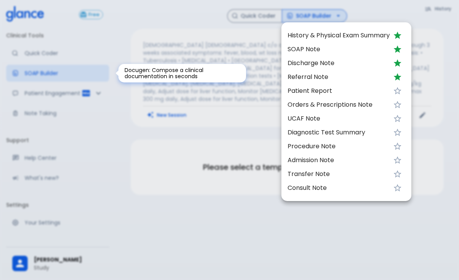
click at [327, 48] on span "SOAP Note" at bounding box center [339, 49] width 102 height 9
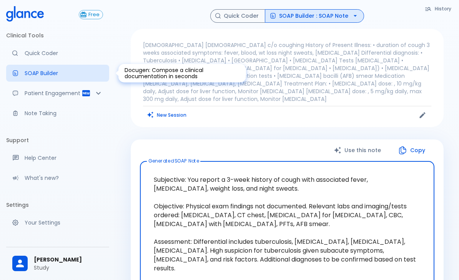
click at [412, 143] on button "Copy" at bounding box center [413, 150] width 44 height 16
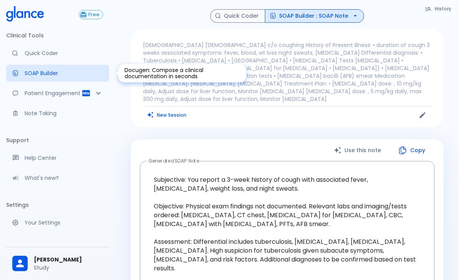
scroll to position [1, 0]
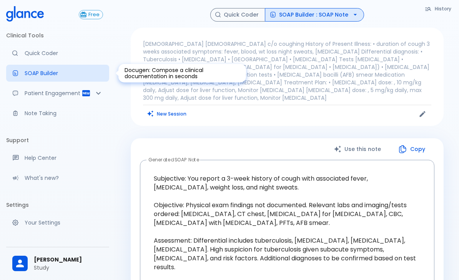
click at [244, 15] on button "Quick Coder" at bounding box center [237, 14] width 55 height 13
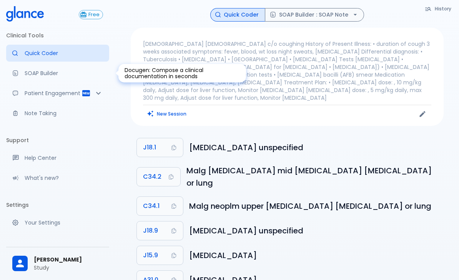
click at [167, 139] on button "J18.1" at bounding box center [160, 147] width 46 height 18
